Goal: Answer question/provide support: Share knowledge or assist other users

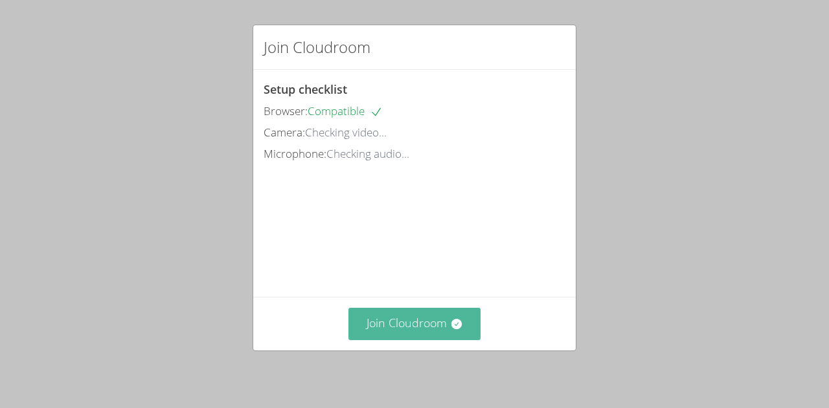
click at [418, 333] on button "Join Cloudroom" at bounding box center [414, 324] width 133 height 32
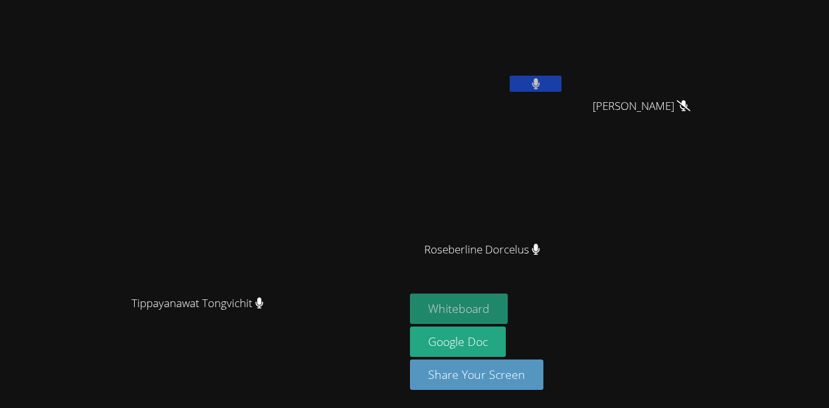
click at [507, 309] on button "Whiteboard" at bounding box center [459, 309] width 98 height 30
click at [561, 87] on button at bounding box center [535, 84] width 52 height 16
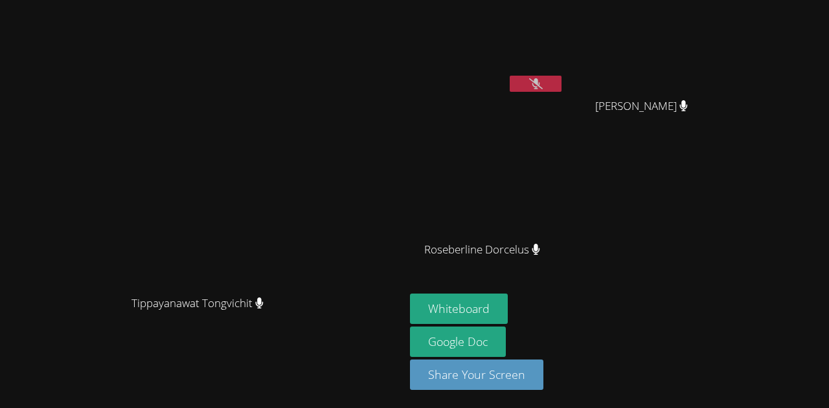
click at [540, 252] on icon at bounding box center [535, 249] width 8 height 11
click at [539, 249] on icon at bounding box center [535, 249] width 8 height 11
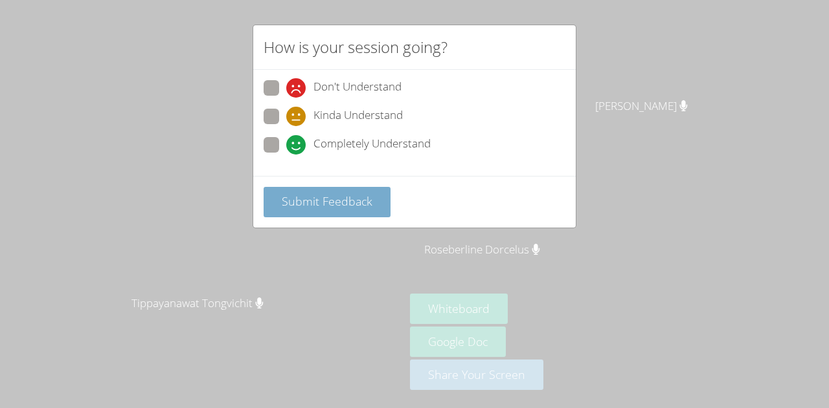
click at [339, 205] on span "Submit Feedback" at bounding box center [327, 202] width 91 height 16
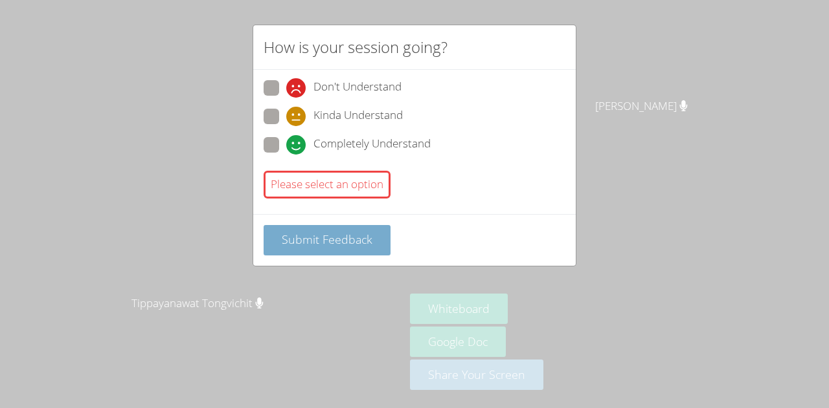
click at [351, 234] on span "Submit Feedback" at bounding box center [327, 240] width 91 height 16
click at [286, 155] on span at bounding box center [286, 155] width 0 height 0
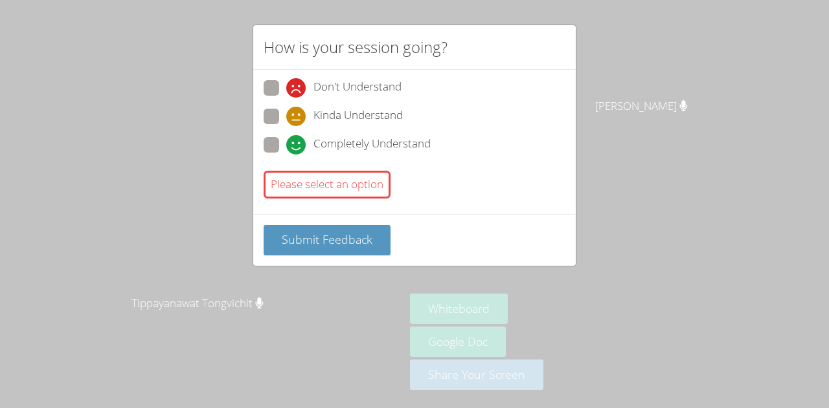
click at [286, 142] on input "Completely Understand" at bounding box center [291, 142] width 11 height 11
radio input "true"
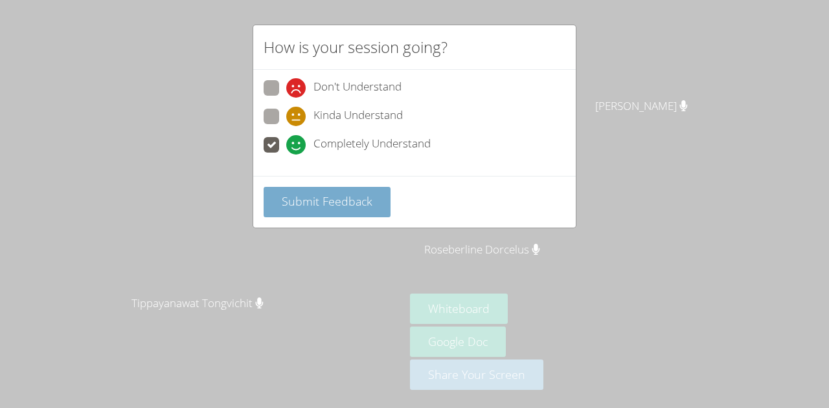
click at [309, 213] on button "Submit Feedback" at bounding box center [326, 202] width 127 height 30
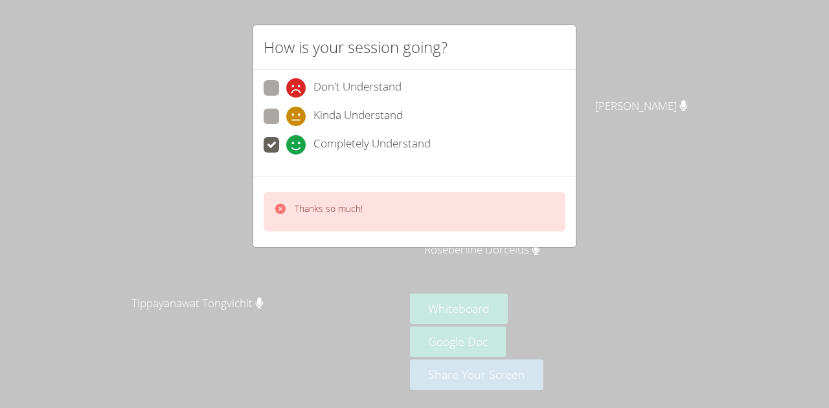
click at [298, 210] on p "Thanks so much!" at bounding box center [329, 209] width 68 height 13
click at [242, 256] on div "How is your session going? Don't Understand Kinda Understand Completely Underst…" at bounding box center [414, 204] width 829 height 408
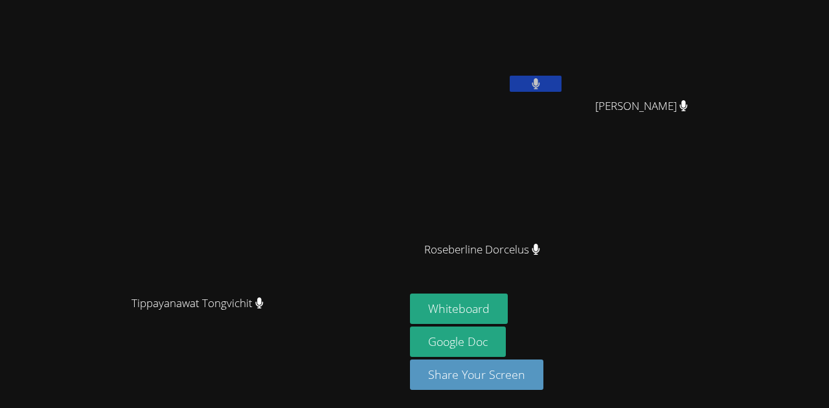
click at [539, 82] on icon at bounding box center [535, 83] width 8 height 11
click at [561, 81] on button at bounding box center [535, 84] width 52 height 16
click at [540, 80] on icon at bounding box center [535, 83] width 8 height 11
click at [561, 77] on button at bounding box center [535, 84] width 52 height 16
